Goal: Navigation & Orientation: Find specific page/section

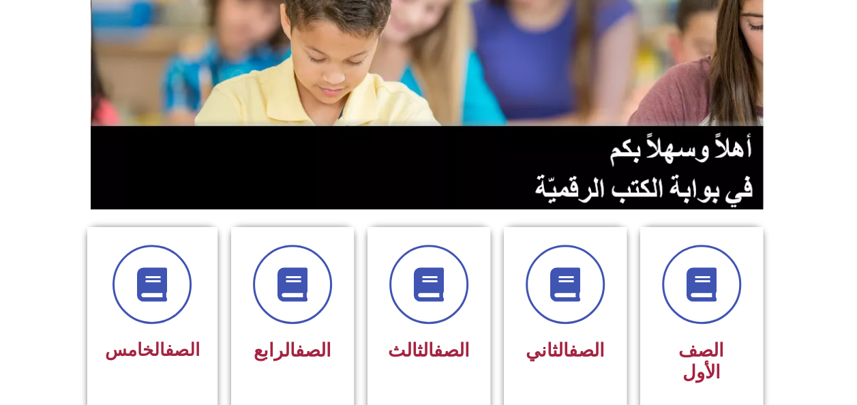
scroll to position [166, 0]
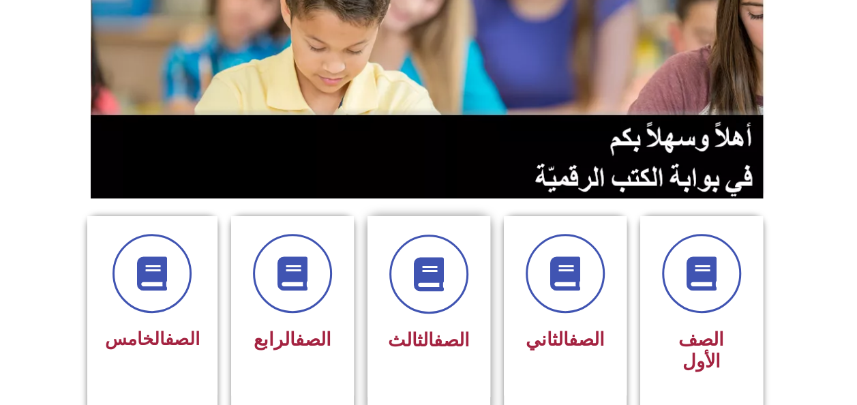
click at [424, 329] on span "الصف الثالث" at bounding box center [429, 340] width 82 height 22
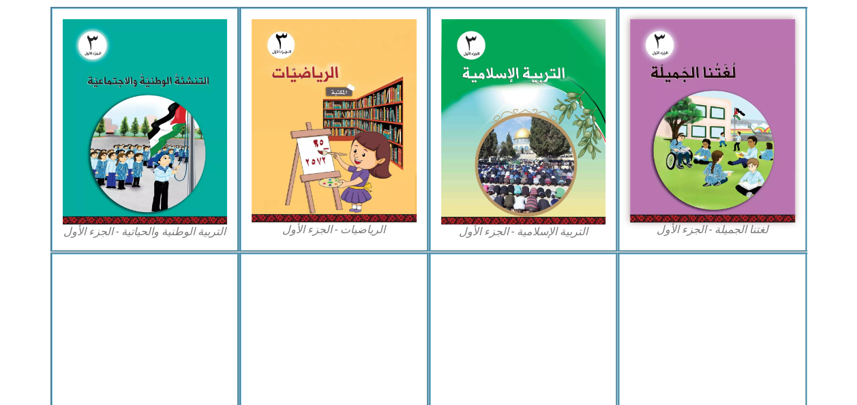
scroll to position [416, 0]
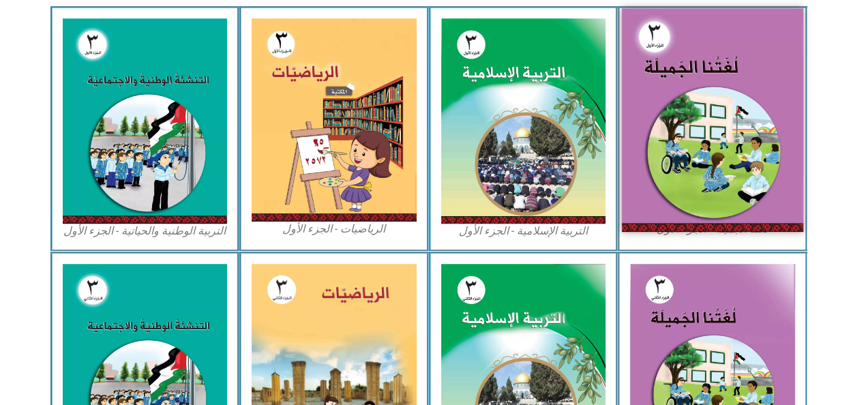
click at [736, 83] on img at bounding box center [712, 119] width 181 height 223
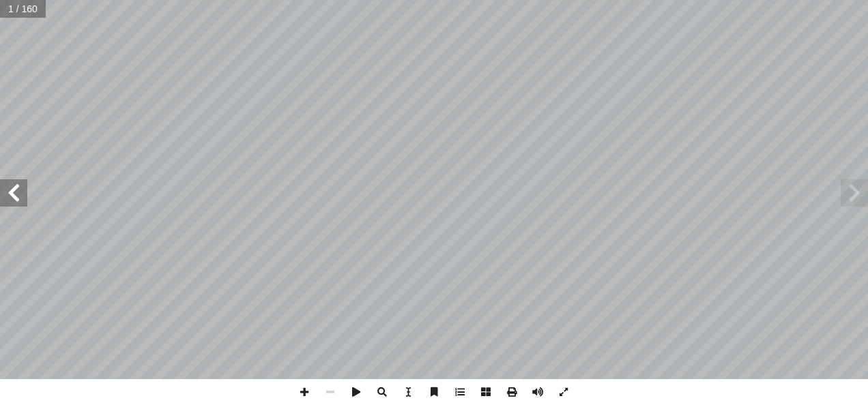
click at [26, 195] on span at bounding box center [13, 192] width 27 height 27
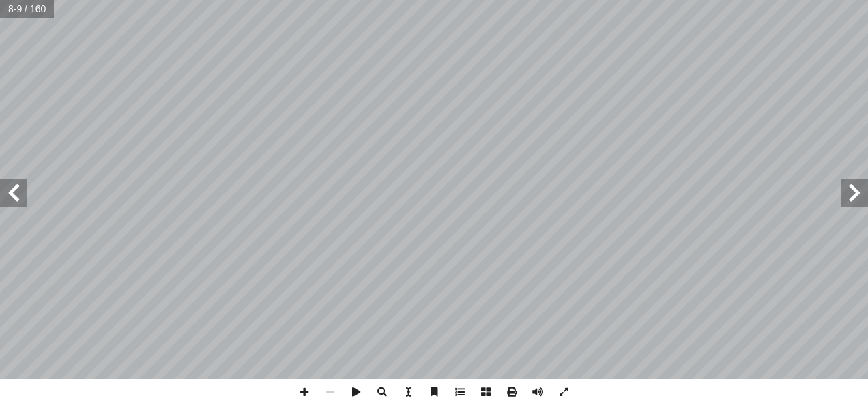
click at [26, 195] on span at bounding box center [13, 192] width 27 height 27
click at [853, 191] on span at bounding box center [853, 192] width 27 height 27
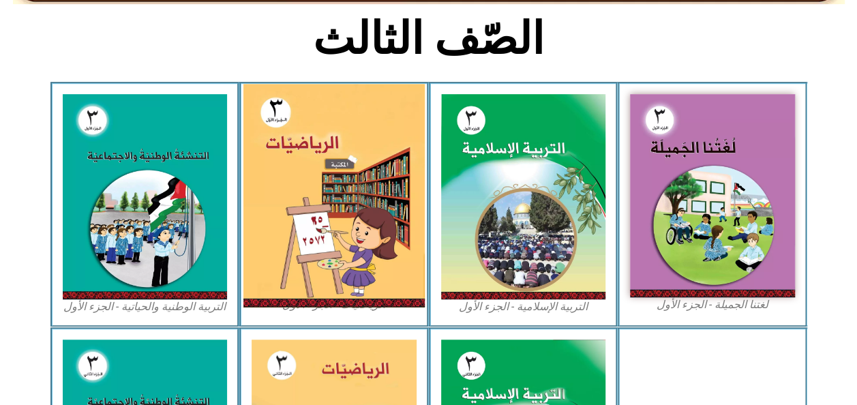
scroll to position [341, 0]
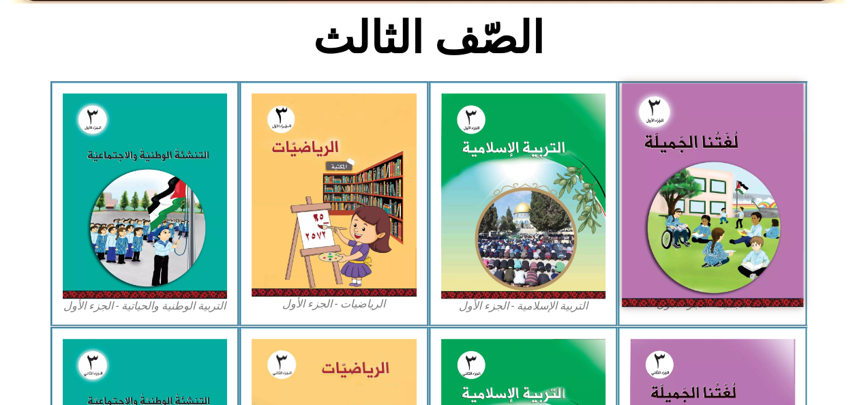
click at [633, 151] on img at bounding box center [712, 194] width 181 height 223
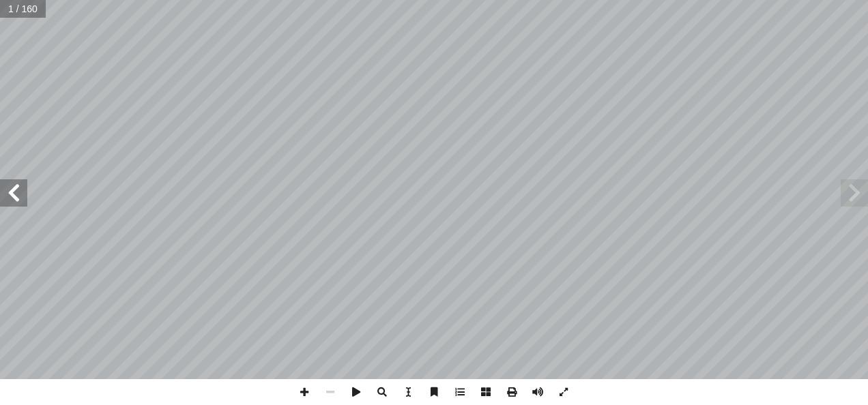
click at [4, 191] on span at bounding box center [13, 192] width 27 height 27
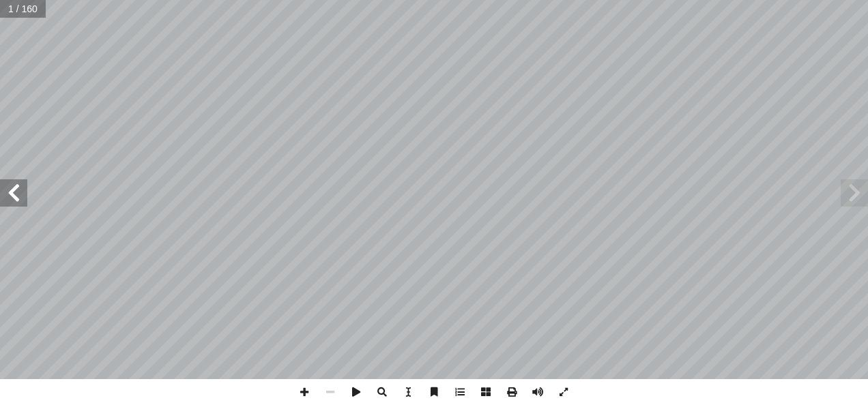
click at [4, 191] on span at bounding box center [13, 192] width 27 height 27
click at [4, 192] on span at bounding box center [13, 192] width 27 height 27
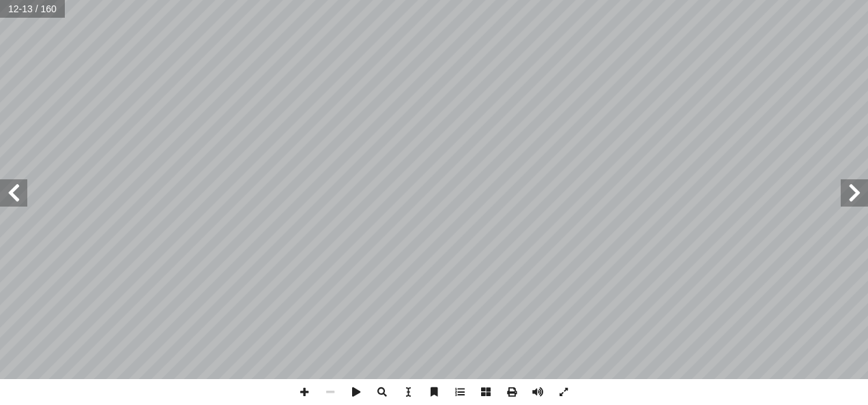
click at [4, 192] on span at bounding box center [13, 192] width 27 height 27
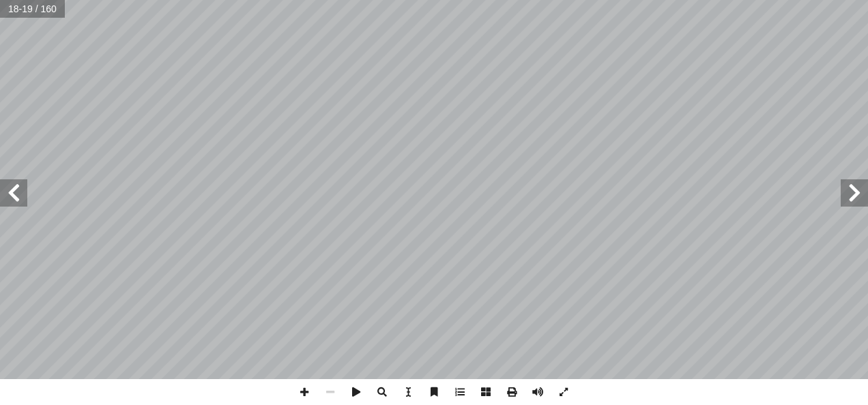
click at [4, 192] on span at bounding box center [13, 192] width 27 height 27
click at [12, 183] on span at bounding box center [13, 192] width 27 height 27
